Goal: Information Seeking & Learning: Learn about a topic

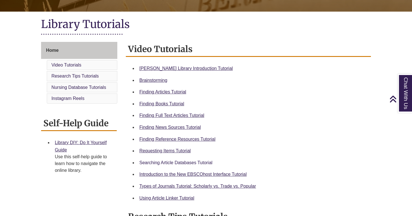
scroll to position [117, 0]
click at [168, 105] on link "Finding Books Tutorial" at bounding box center [161, 103] width 45 height 5
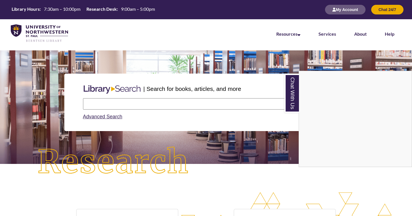
click at [222, 102] on div "Chat With Us" at bounding box center [206, 108] width 412 height 216
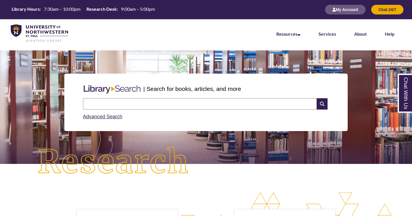
click at [175, 107] on input "text" at bounding box center [200, 103] width 234 height 11
type input "*"
click at [109, 114] on link "Advanced Search" at bounding box center [102, 117] width 39 height 6
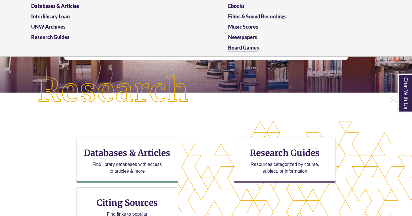
scroll to position [72, 0]
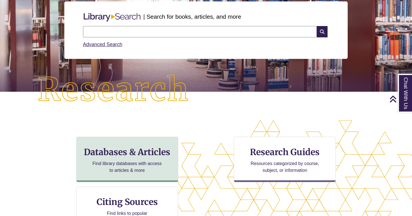
click at [141, 160] on p "Find library databases with access to articles & more" at bounding box center [127, 167] width 74 height 14
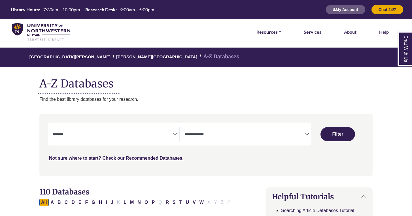
select select "Database Subject Filter"
select select "Database Types Filter"
click at [143, 135] on textarea "Search" at bounding box center [112, 134] width 120 height 5
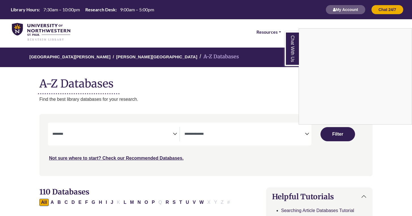
click at [209, 99] on div "Chat With Us" at bounding box center [206, 108] width 412 height 216
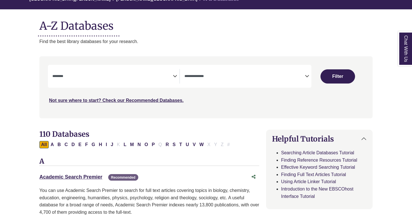
scroll to position [60, 0]
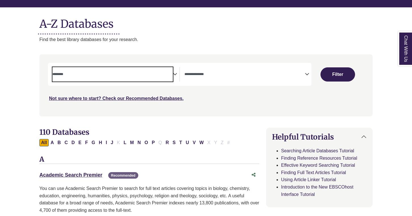
click at [118, 80] on span "Search filters" at bounding box center [112, 74] width 120 height 14
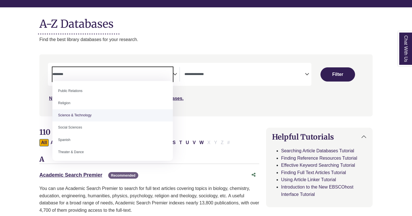
scroll to position [467, 0]
select select "*****"
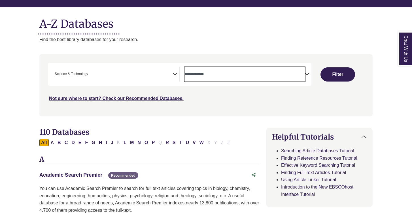
click at [251, 78] on span "Search filters" at bounding box center [244, 74] width 120 height 14
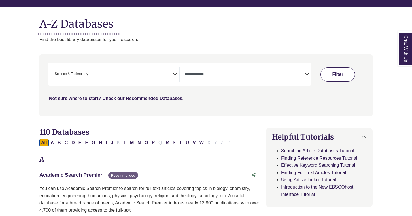
click at [335, 79] on nav "**********" at bounding box center [205, 85] width 333 height 62
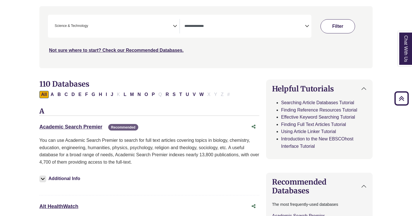
click at [328, 23] on button "Filter" at bounding box center [337, 26] width 34 height 14
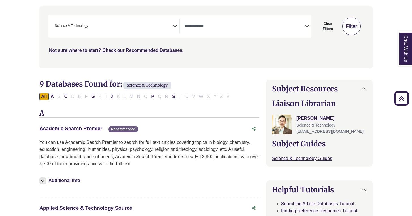
click at [349, 24] on button "Filter" at bounding box center [351, 27] width 18 height 18
click at [356, 33] on button "Filter" at bounding box center [351, 27] width 18 height 18
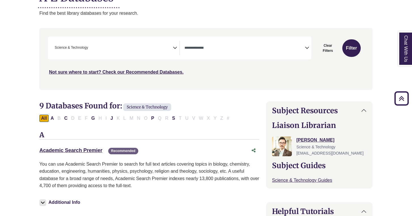
scroll to position [85, 0]
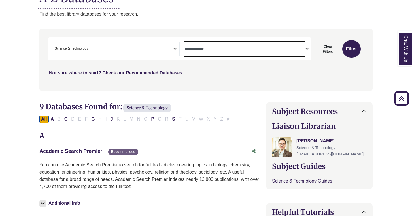
click at [224, 43] on span "Search filters" at bounding box center [244, 49] width 120 height 14
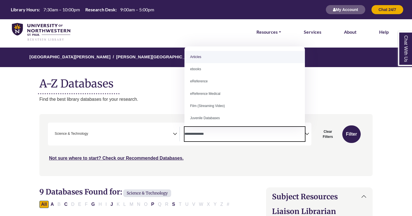
scroll to position [0, 0]
select select "*****"
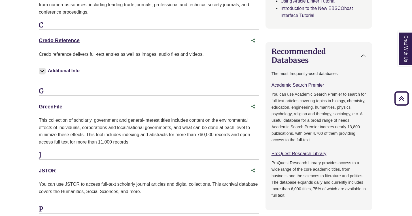
scroll to position [341, 1]
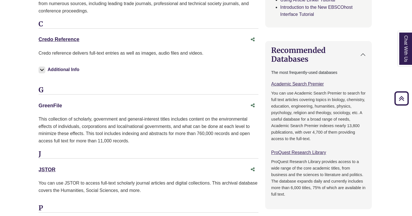
click at [59, 103] on link "GreenFile This link opens in a new window" at bounding box center [51, 106] width 24 height 6
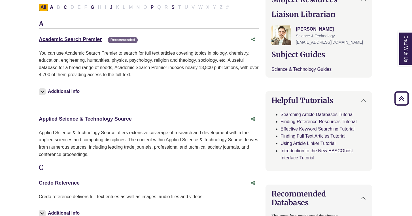
scroll to position [197, 1]
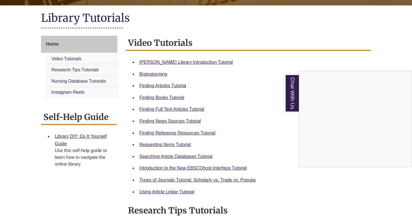
scroll to position [126, 0]
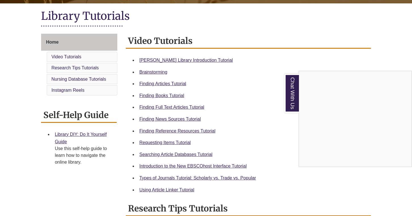
click at [192, 154] on div "Chat With Us" at bounding box center [206, 108] width 412 height 216
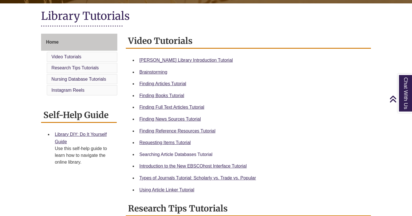
click at [187, 154] on link "Searching Article Databases Tutorial" at bounding box center [175, 154] width 73 height 5
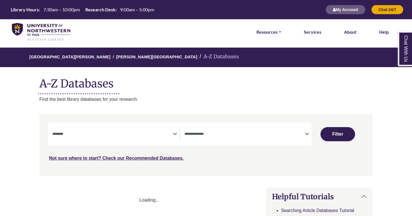
select select "Database Subject Filter"
select select "Database Types Filter"
select select "Database Subject Filter"
select select "Database Types Filter"
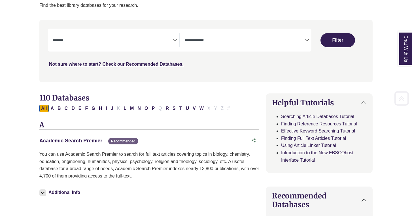
scroll to position [94, 0]
click at [88, 138] on link "Academic Search Premier This link opens in a new window" at bounding box center [70, 141] width 63 height 6
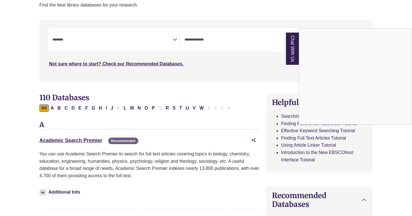
click at [71, 139] on div "Chat With Us" at bounding box center [206, 108] width 412 height 216
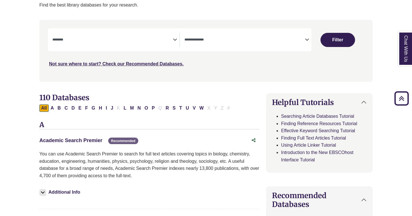
click at [74, 138] on link "Academic Search Premier This link opens in a new window" at bounding box center [70, 141] width 63 height 6
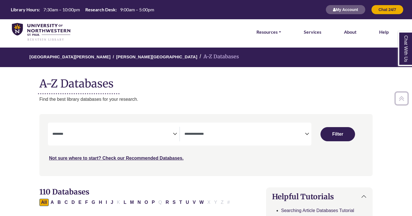
scroll to position [0, 0]
